Goal: Task Accomplishment & Management: Manage account settings

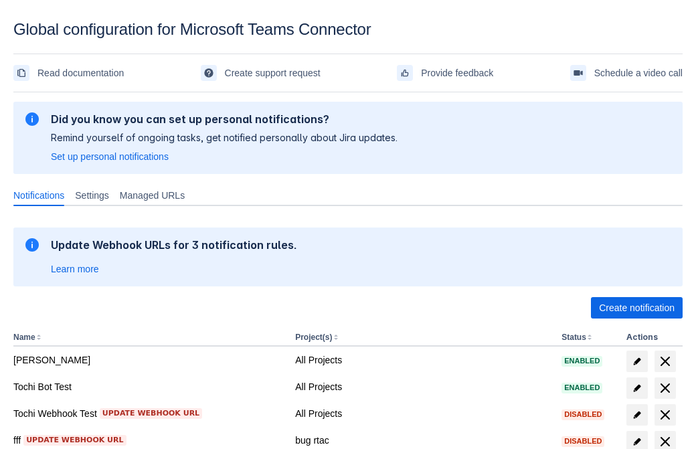
click at [636, 308] on span "Create notification" at bounding box center [637, 307] width 76 height 21
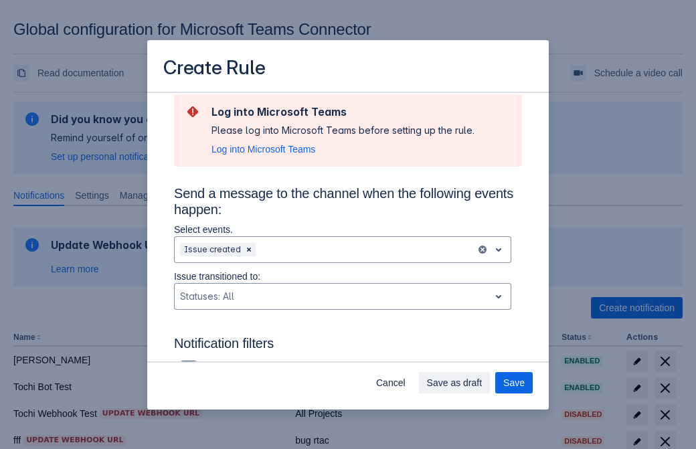
type input "RuleName-360150New Rule (41)"
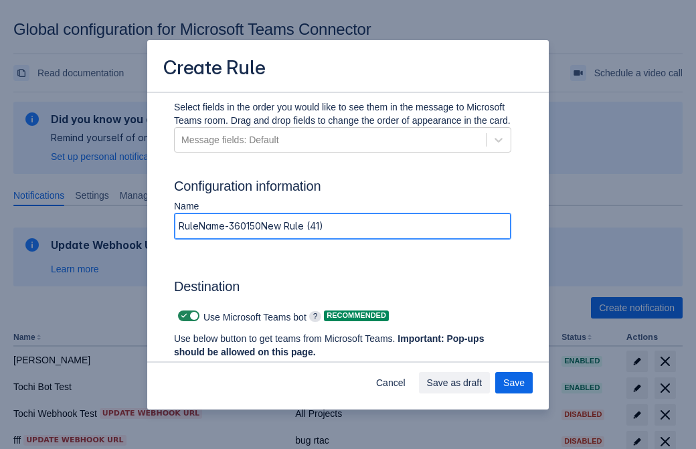
click at [248, 367] on span "Authenticate in Microsoft Teams" at bounding box center [248, 377] width 133 height 21
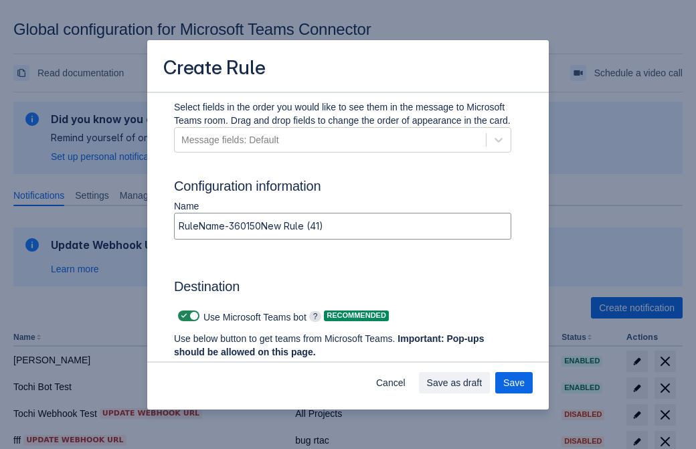
scroll to position [0, 0]
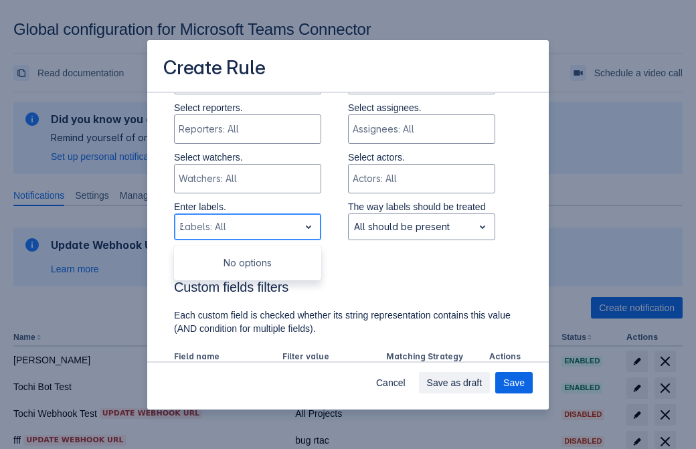
type input "360150_label"
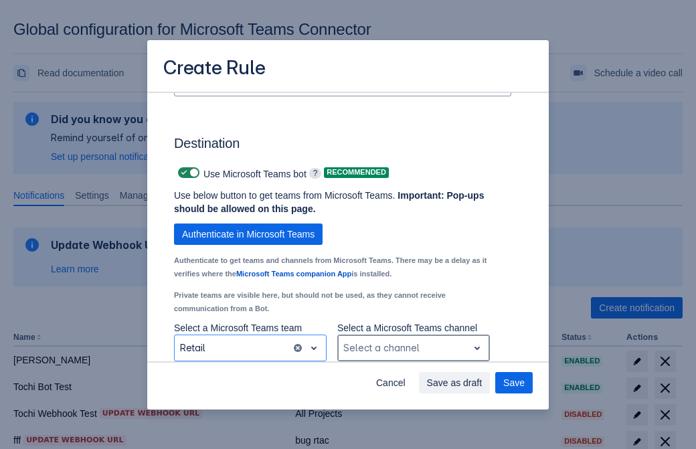
click at [413, 348] on div "Scrollable content" at bounding box center [402, 348] width 119 height 16
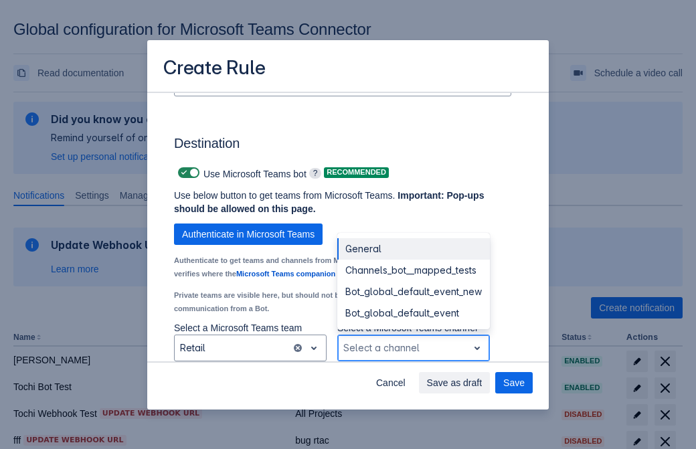
click at [413, 313] on div "Bot_global_default_event" at bounding box center [413, 312] width 153 height 21
click at [483, 383] on span "Save as draft" at bounding box center [455, 382] width 56 height 21
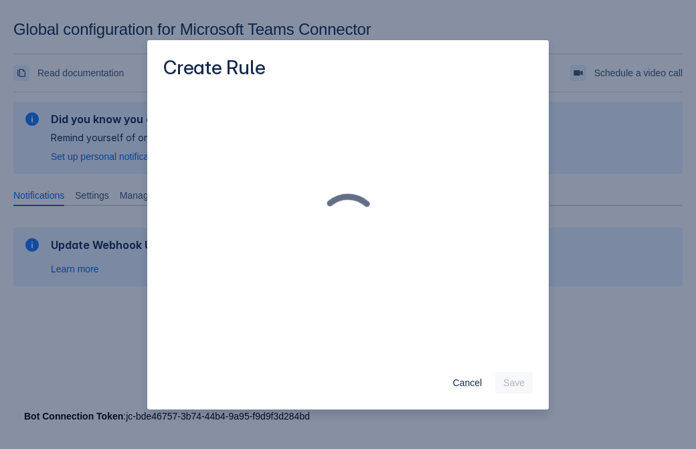
scroll to position [0, 0]
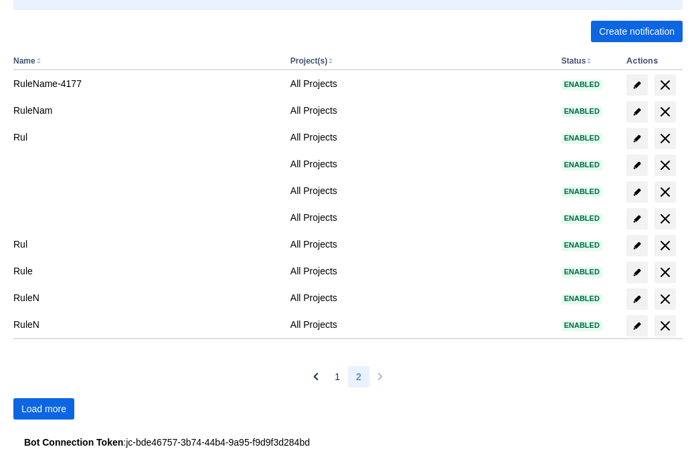
click at [44, 409] on span "Load more" at bounding box center [43, 408] width 45 height 21
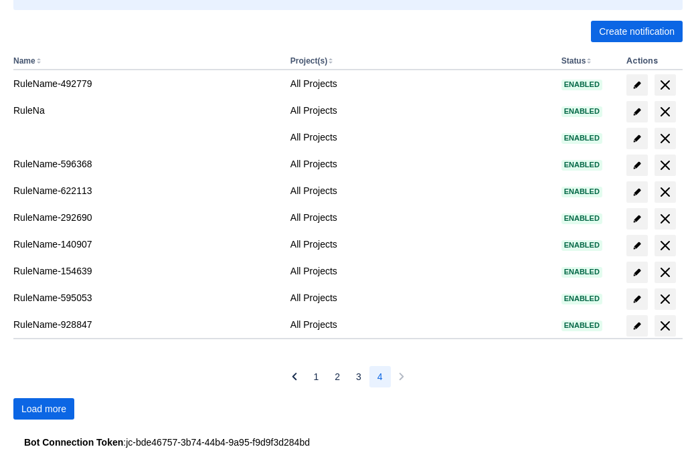
click at [44, 409] on span "Load more" at bounding box center [43, 408] width 45 height 21
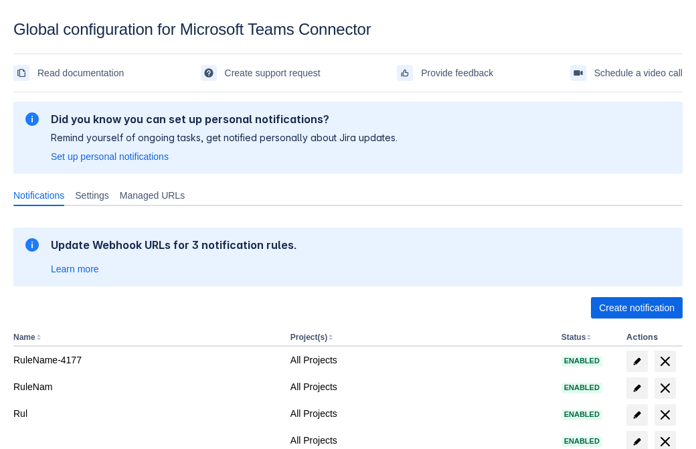
scroll to position [276, 0]
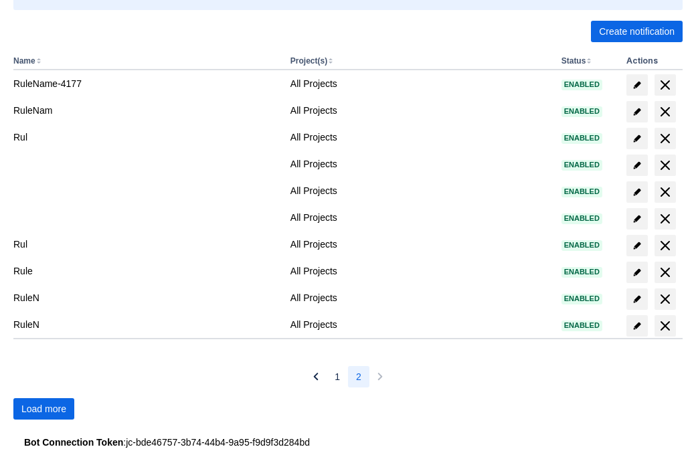
click at [44, 409] on span "Load more" at bounding box center [43, 408] width 45 height 21
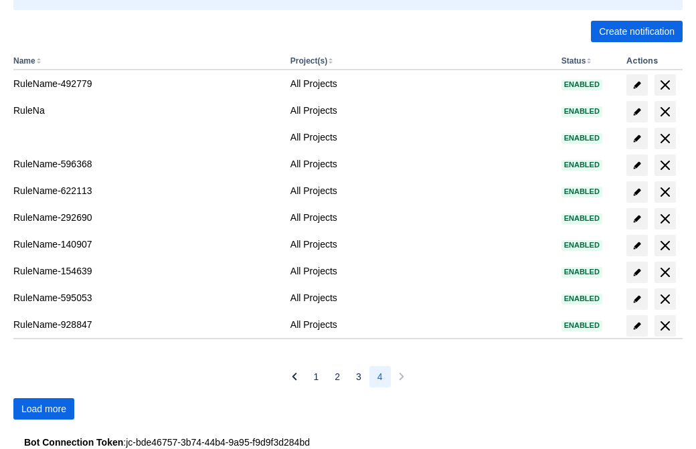
click at [44, 409] on span "Load more" at bounding box center [43, 408] width 45 height 21
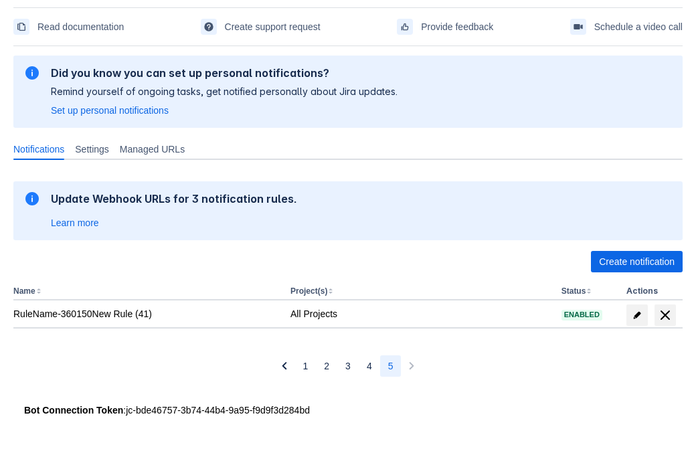
scroll to position [46, 0]
click at [665, 315] on span "delete" at bounding box center [665, 315] width 16 height 16
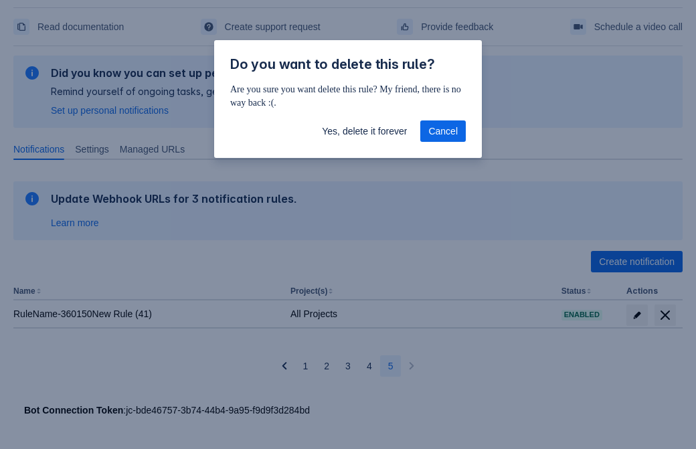
click at [364, 131] on span "Yes, delete it forever" at bounding box center [364, 130] width 85 height 21
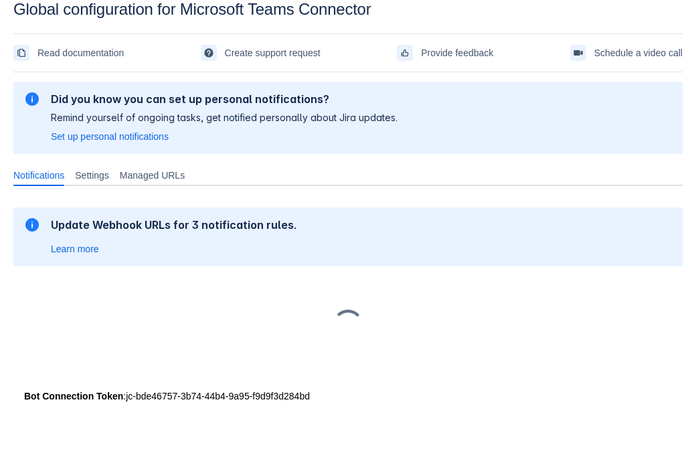
scroll to position [20, 0]
